Goal: Transaction & Acquisition: Purchase product/service

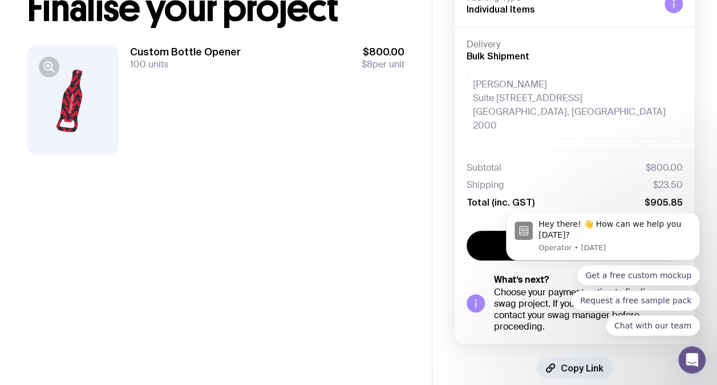
click at [428, 310] on main "Copy Link Finalise your project Custom Bottle Opener 100 units $800.00 $8 per u…" at bounding box center [216, 156] width 432 height 489
click at [696, 222] on button "Dismiss notification" at bounding box center [696, 214] width 15 height 15
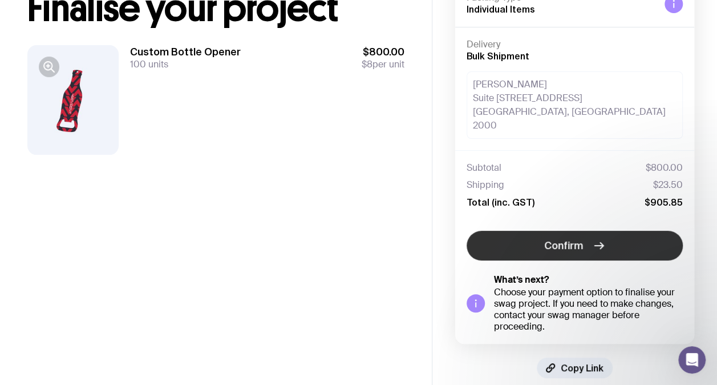
click at [553, 239] on span "Confirm" at bounding box center [563, 246] width 39 height 14
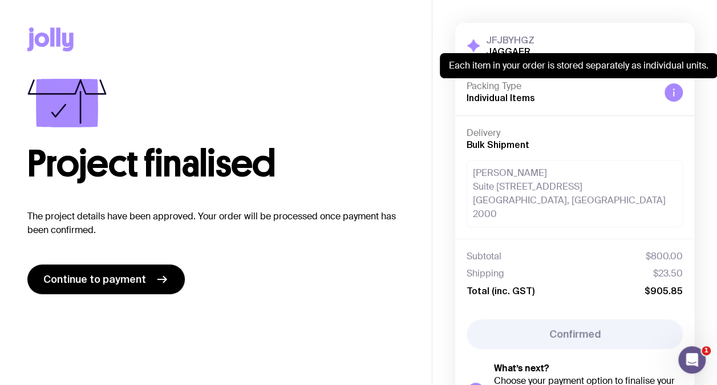
click at [675, 91] on icon at bounding box center [673, 92] width 9 height 9
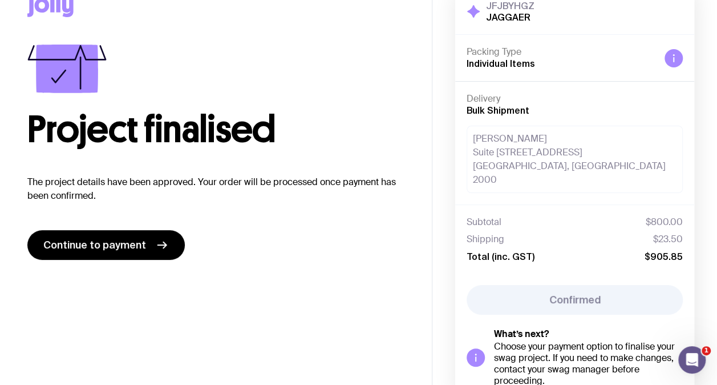
scroll to position [88, 0]
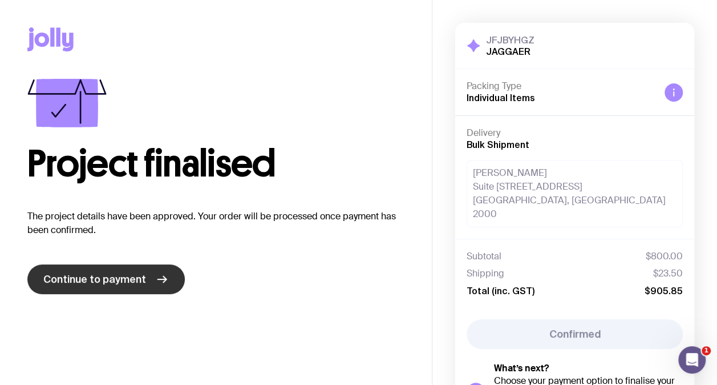
click at [97, 283] on span "Continue to payment" at bounding box center [94, 279] width 103 height 14
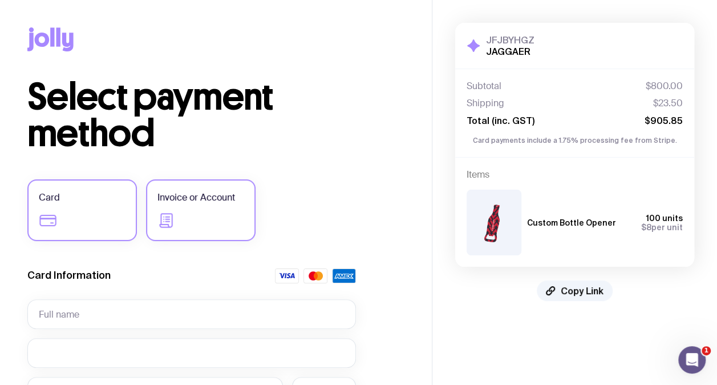
click at [195, 209] on label "Invoice or Account" at bounding box center [201, 210] width 110 height 62
click at [0, 0] on input "Invoice or Account" at bounding box center [0, 0] width 0 height 0
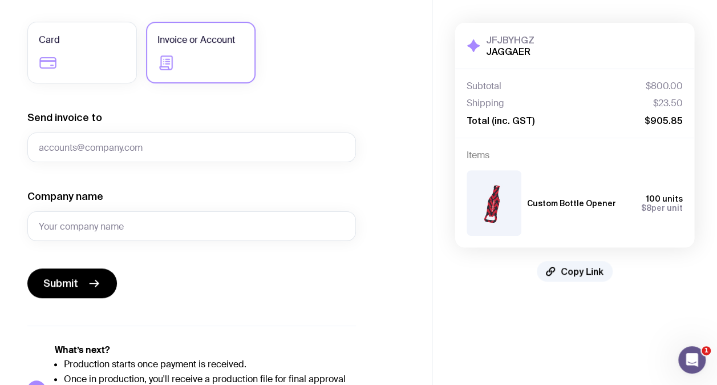
scroll to position [217, 0]
